Goal: Task Accomplishment & Management: Use online tool/utility

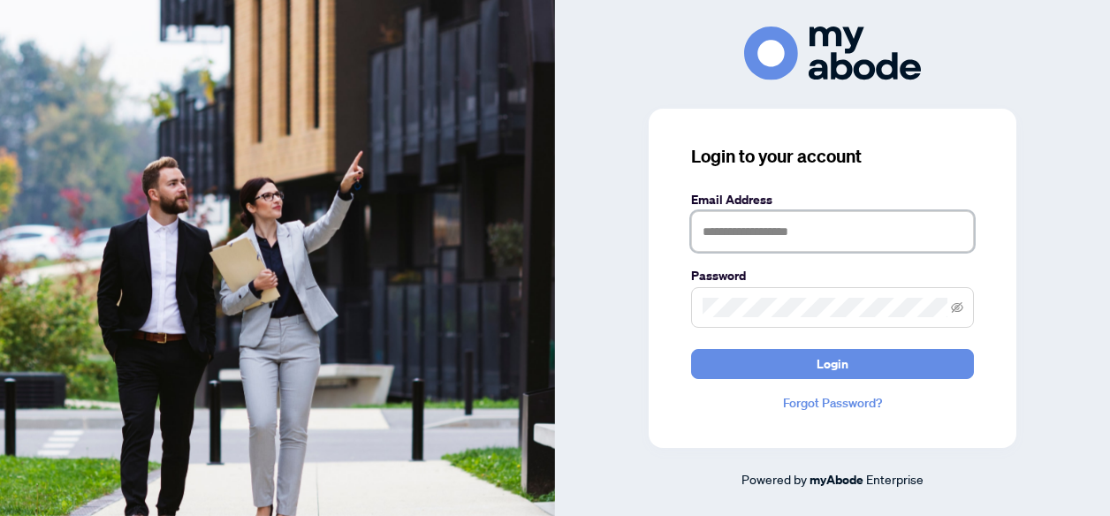
click at [735, 234] on input "text" at bounding box center [832, 231] width 283 height 41
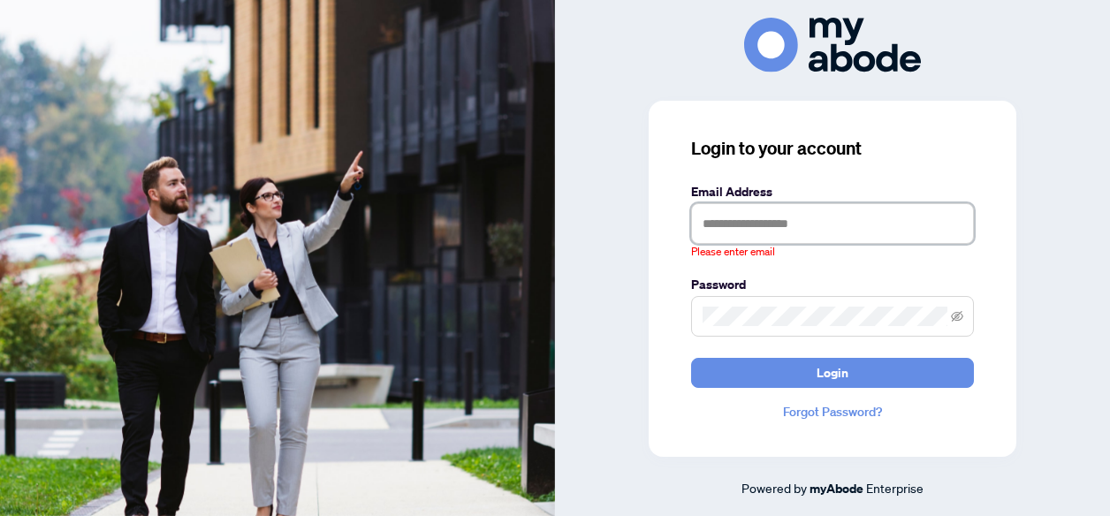
type input "**********"
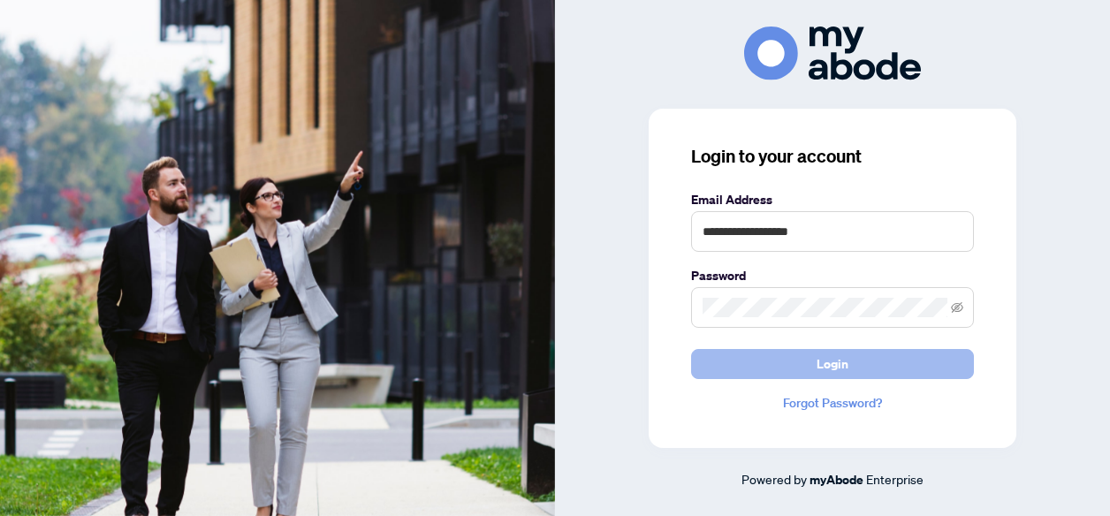
click at [838, 358] on span "Login" at bounding box center [833, 364] width 32 height 28
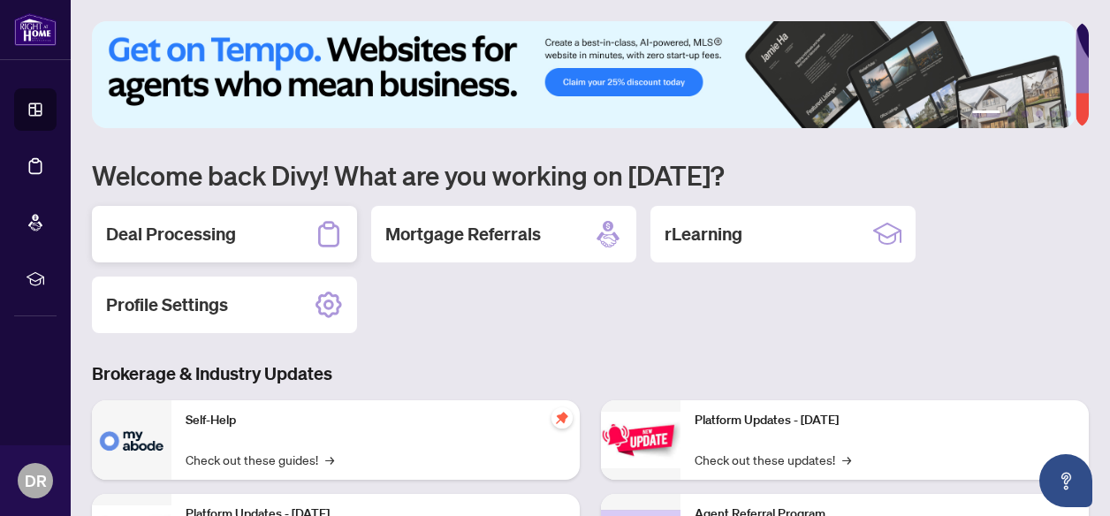
click at [218, 231] on h2 "Deal Processing" at bounding box center [171, 234] width 130 height 25
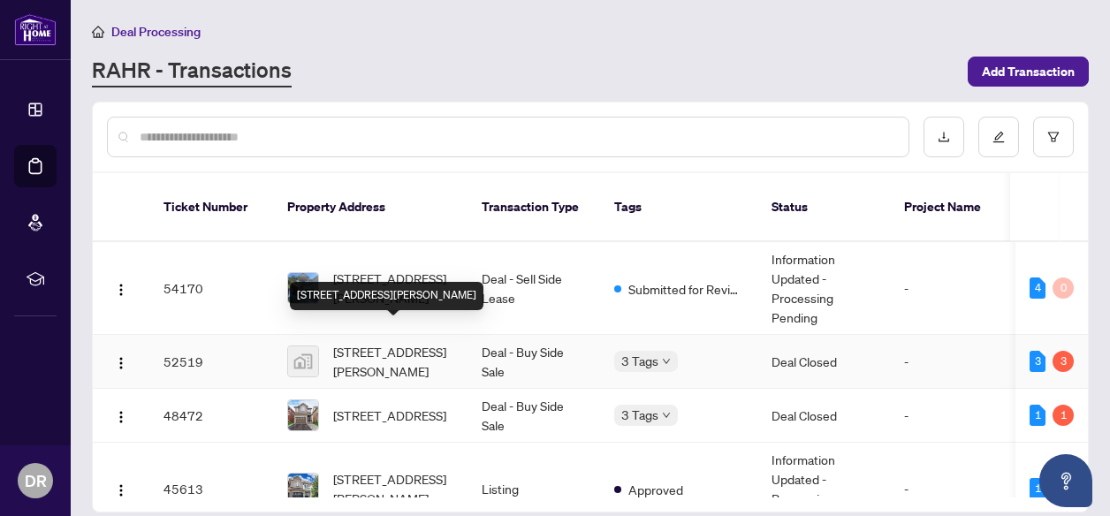
click at [389, 342] on span "[STREET_ADDRESS][PERSON_NAME]" at bounding box center [393, 361] width 120 height 39
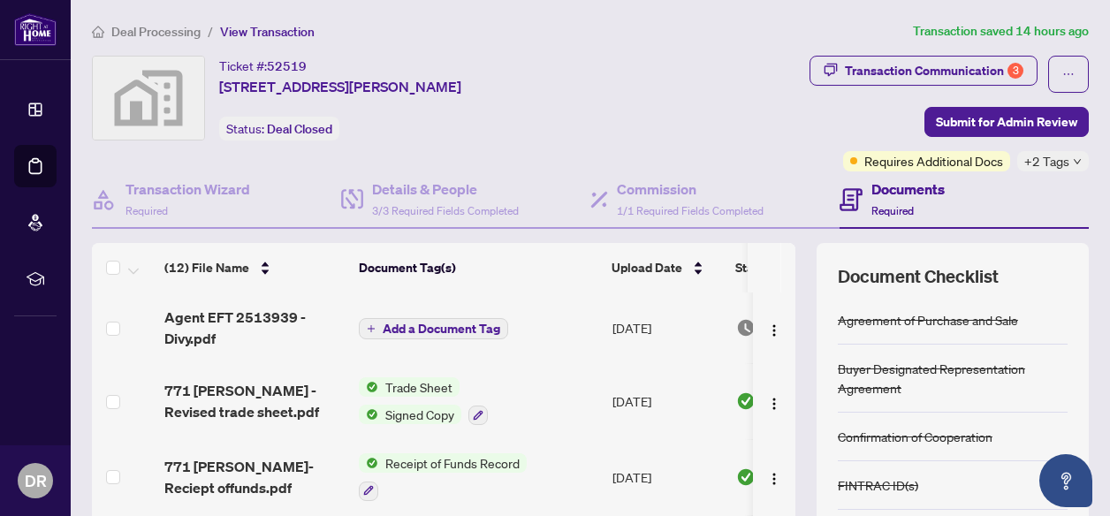
click at [455, 329] on span "Add a Document Tag" at bounding box center [442, 329] width 118 height 12
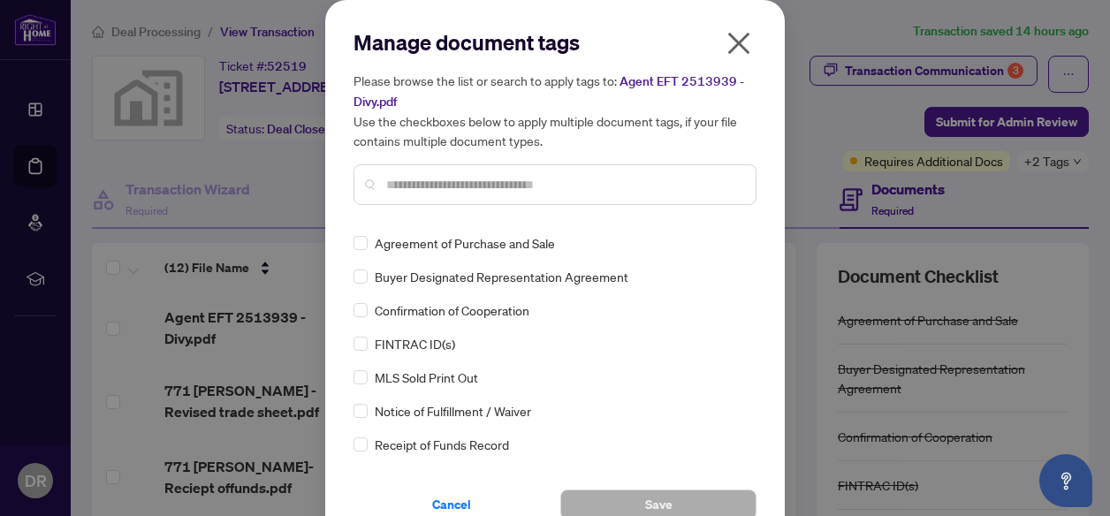
click at [728, 30] on icon "close" at bounding box center [739, 43] width 28 height 28
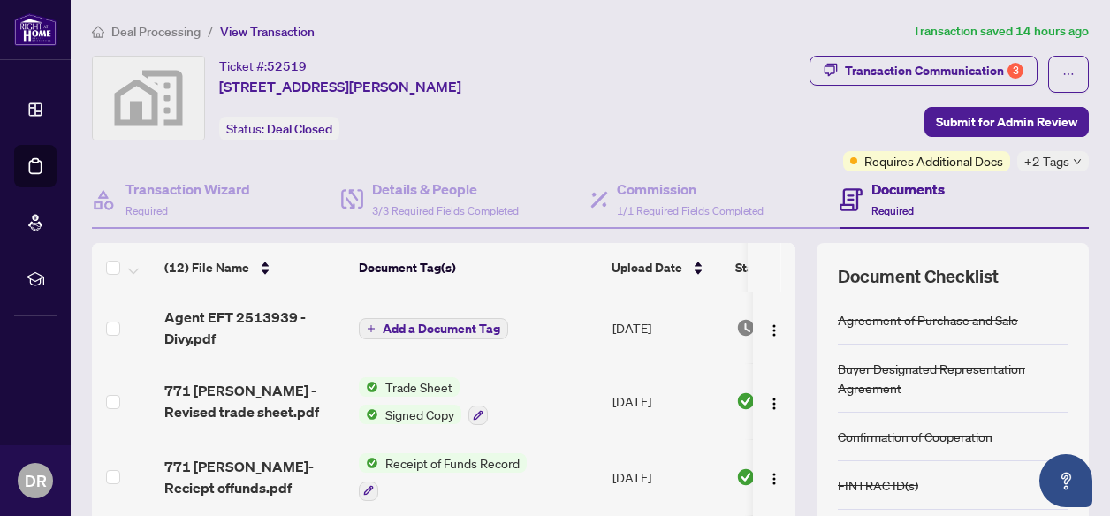
click at [205, 322] on span "Agent EFT 2513939 - Divy.pdf" at bounding box center [254, 328] width 180 height 42
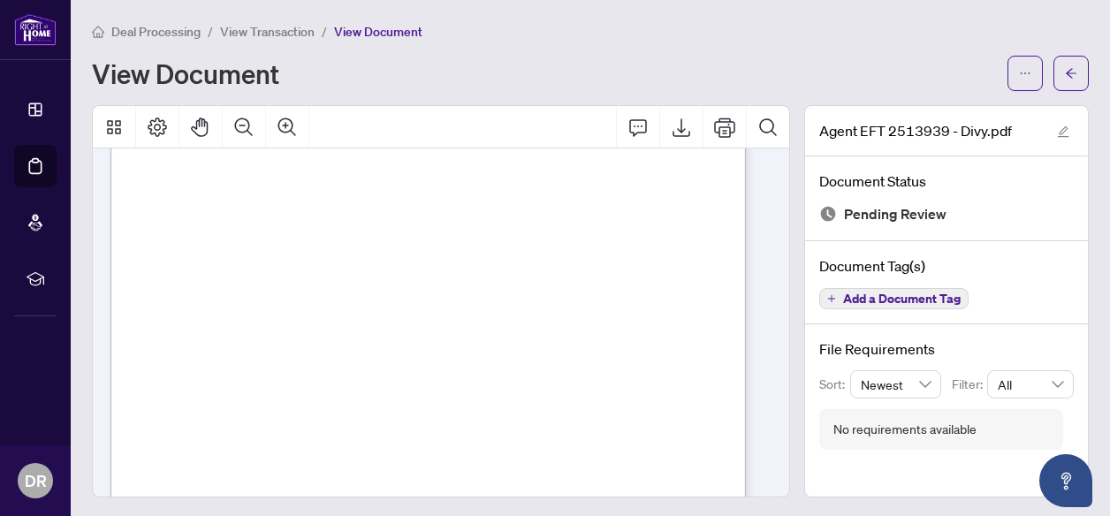
scroll to position [522, 0]
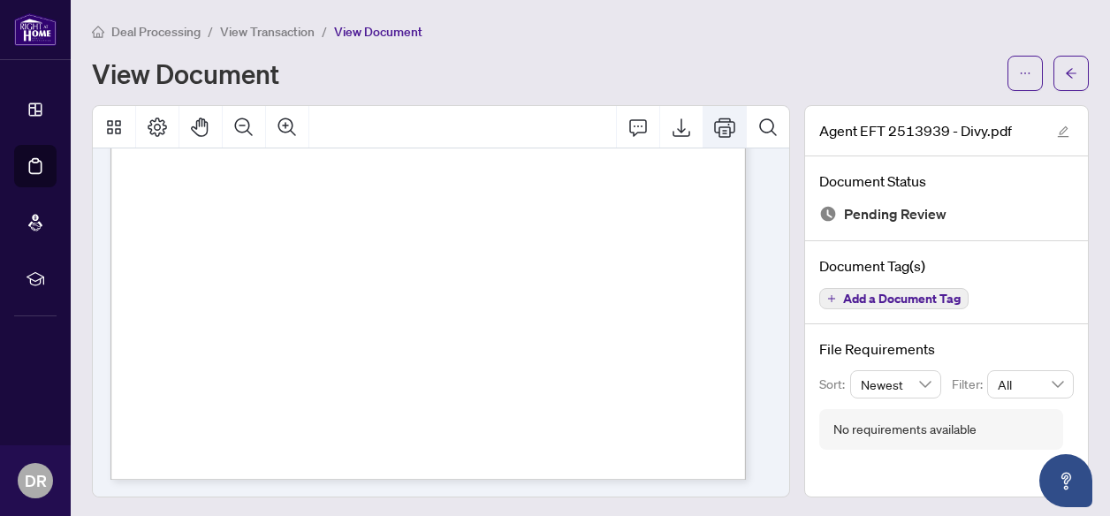
click at [717, 123] on icon "Print" at bounding box center [724, 127] width 21 height 21
